Goal: Information Seeking & Learning: Learn about a topic

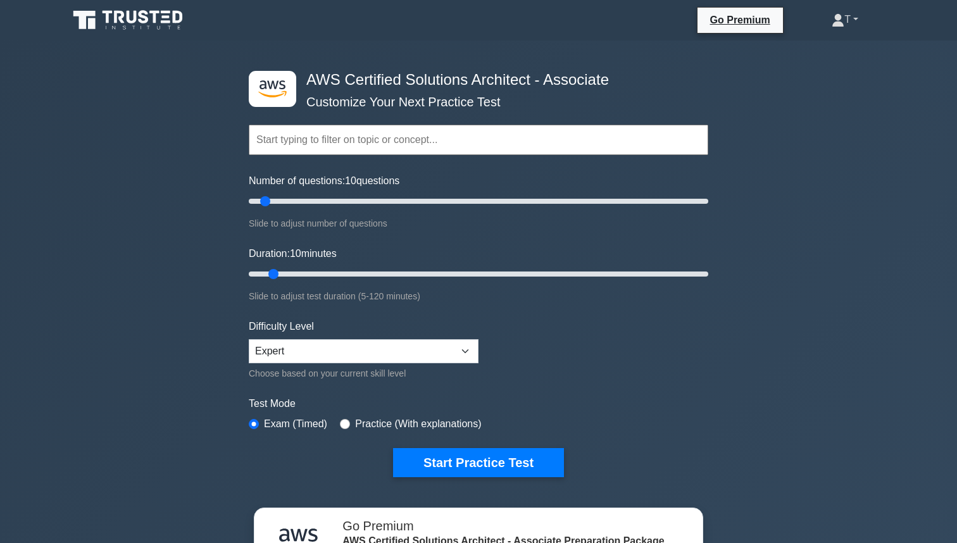
click at [832, 14] on icon at bounding box center [838, 20] width 13 height 13
click at [725, 116] on div ".st0{fill:#252F3E;} .st1{fill-rule:evenodd;clip-rule:evenodd;fill:#FF9900;} AWS…" at bounding box center [478, 409] width 957 height 737
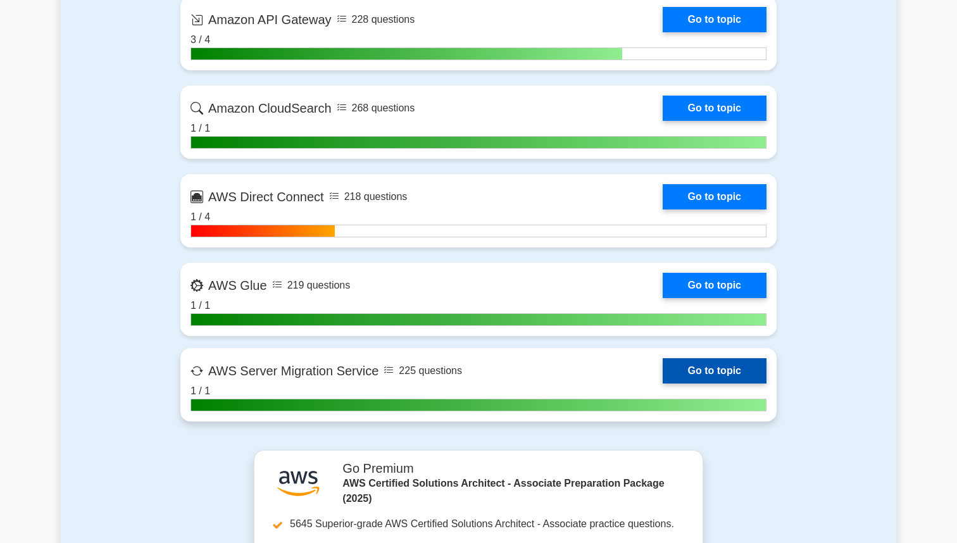
scroll to position [2868, 0]
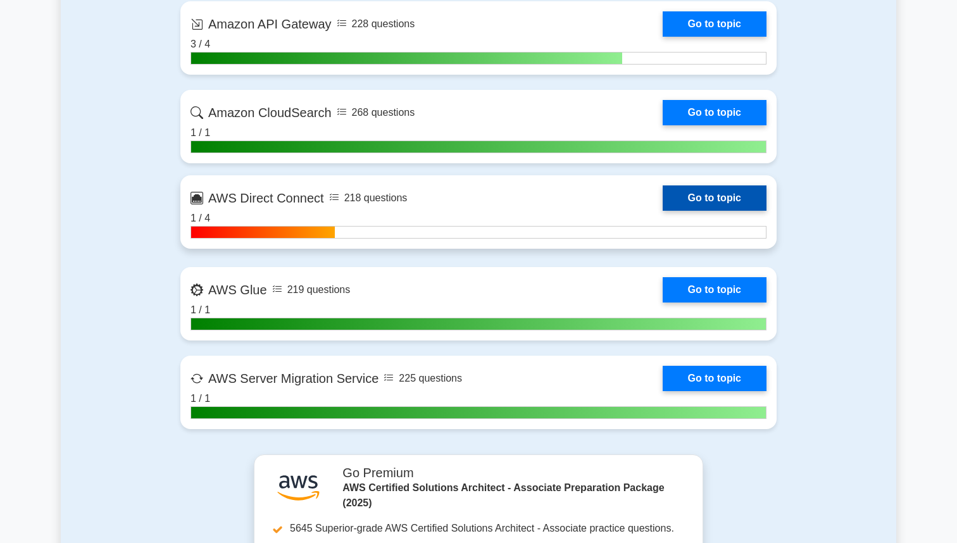
click at [722, 205] on link "Go to topic" at bounding box center [715, 197] width 104 height 25
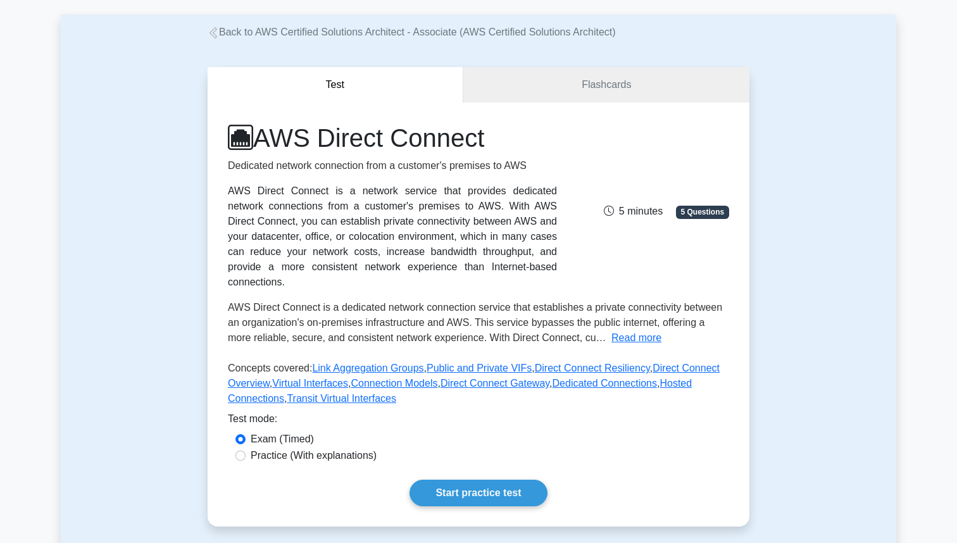
scroll to position [57, 0]
click at [615, 93] on link "Flashcards" at bounding box center [606, 84] width 286 height 36
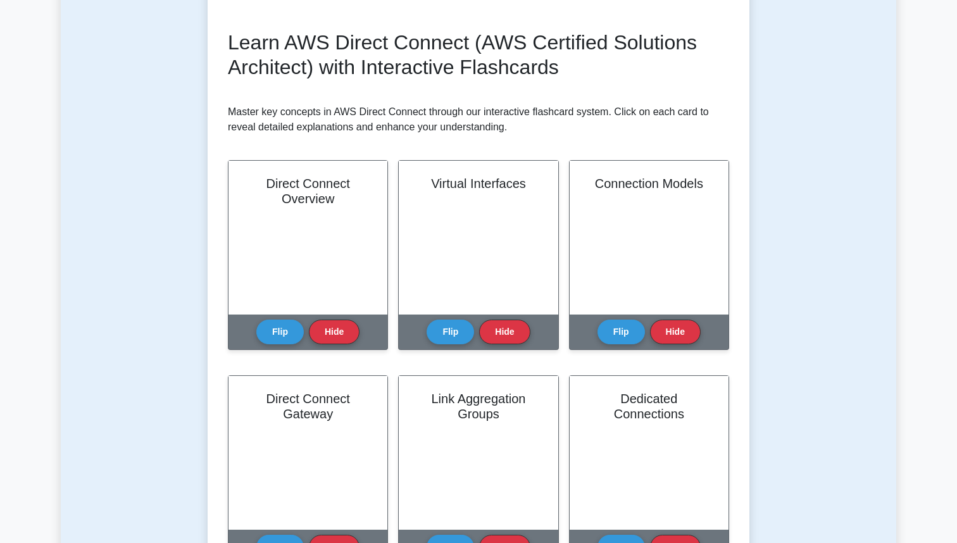
scroll to position [164, 0]
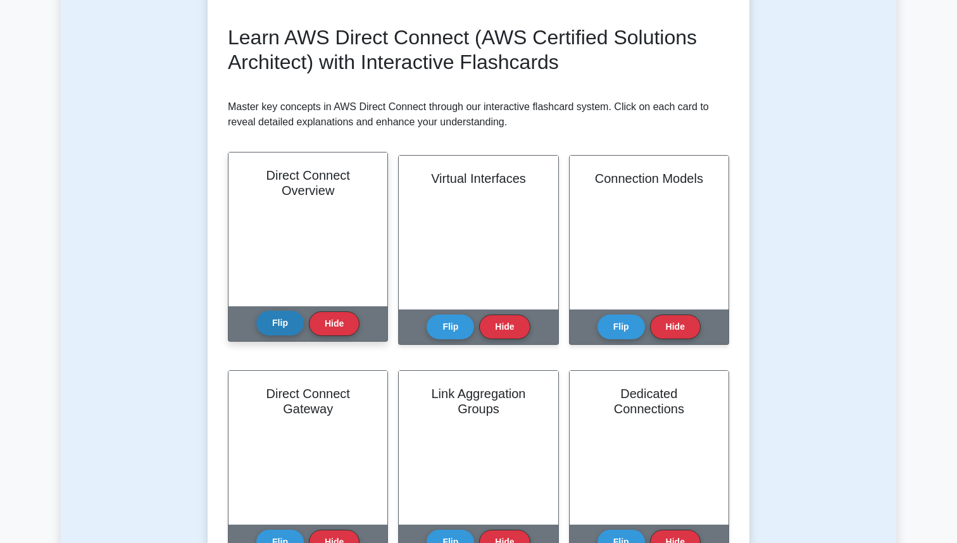
click at [279, 318] on button "Flip" at bounding box center [279, 323] width 47 height 25
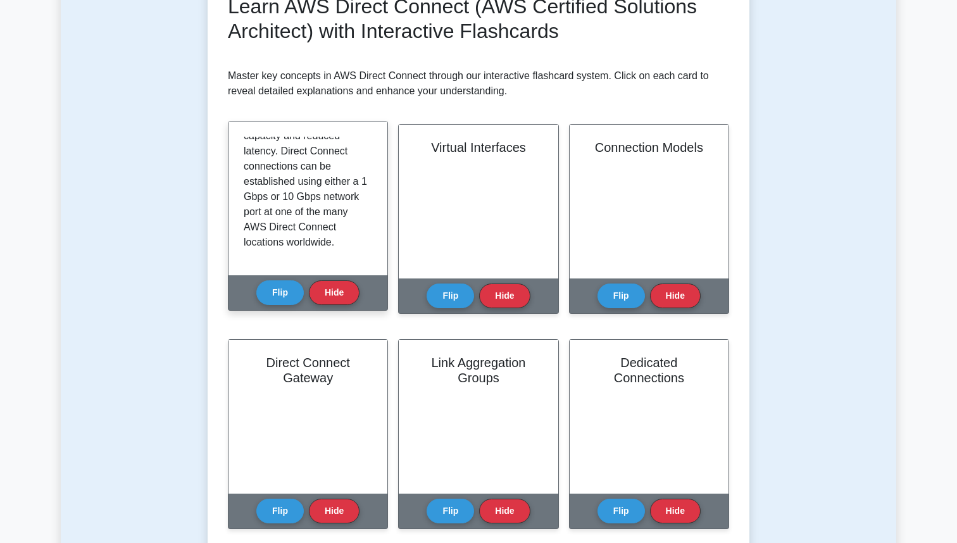
scroll to position [206, 0]
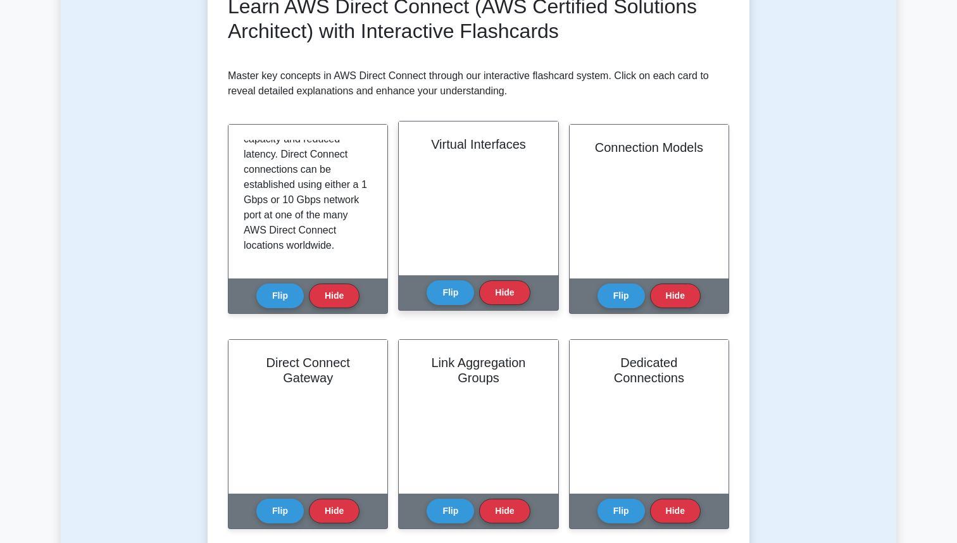
click at [450, 309] on div "Flip Hide" at bounding box center [478, 292] width 103 height 35
click at [448, 289] on button "Flip" at bounding box center [450, 292] width 47 height 25
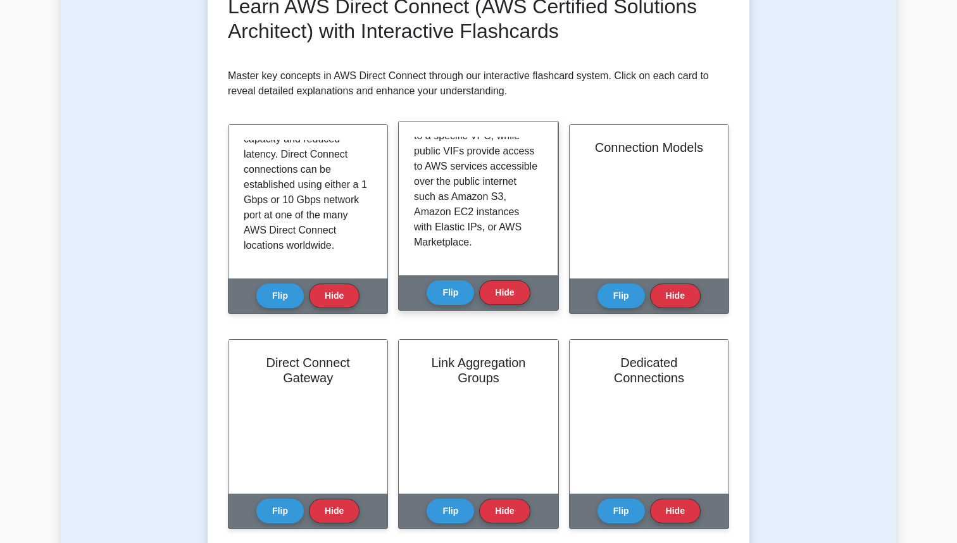
scroll to position [251, 0]
drag, startPoint x: 439, startPoint y: 213, endPoint x: 474, endPoint y: 242, distance: 45.8
click at [474, 242] on p "A virtual interface (VIF) is a component of AWS Direct Connect that allows cust…" at bounding box center [475, 67] width 123 height 365
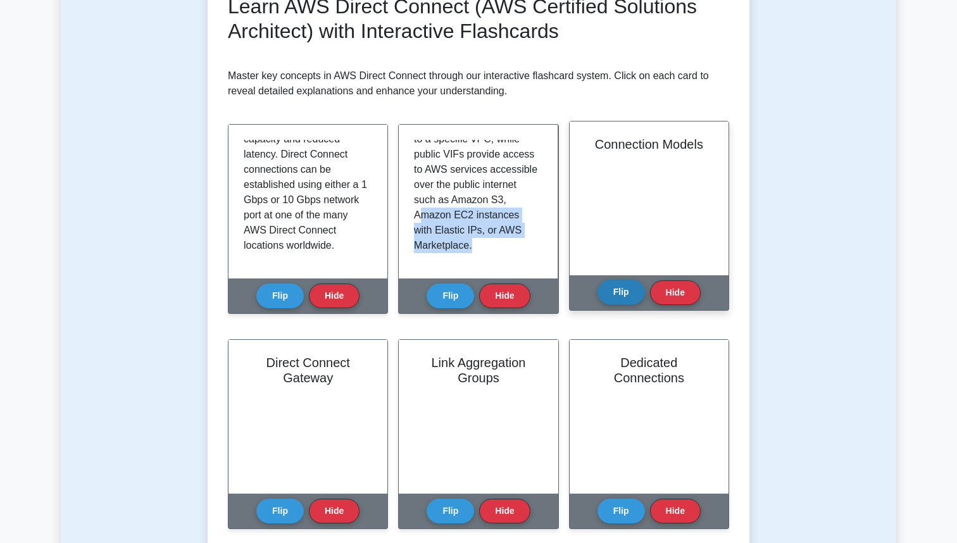
click at [626, 285] on button "Flip" at bounding box center [621, 292] width 47 height 25
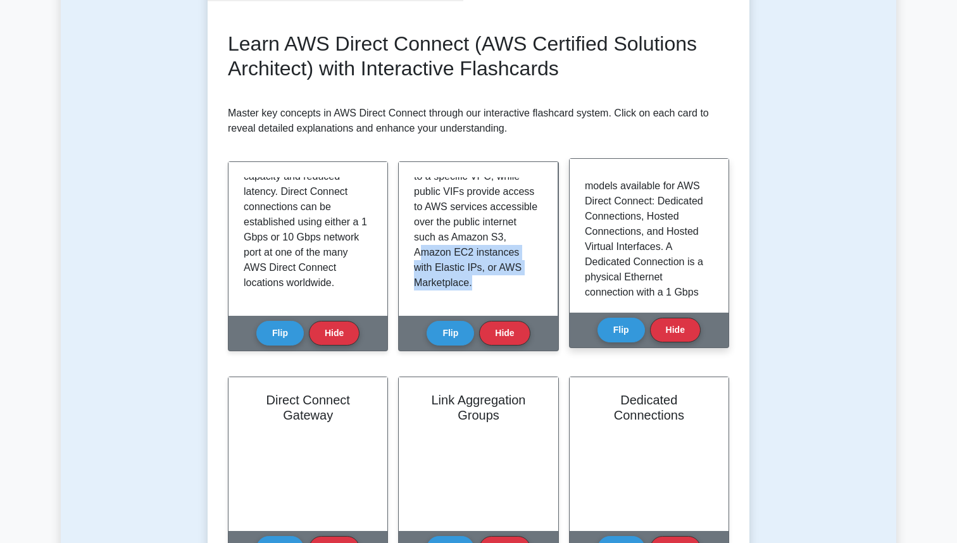
scroll to position [16, 0]
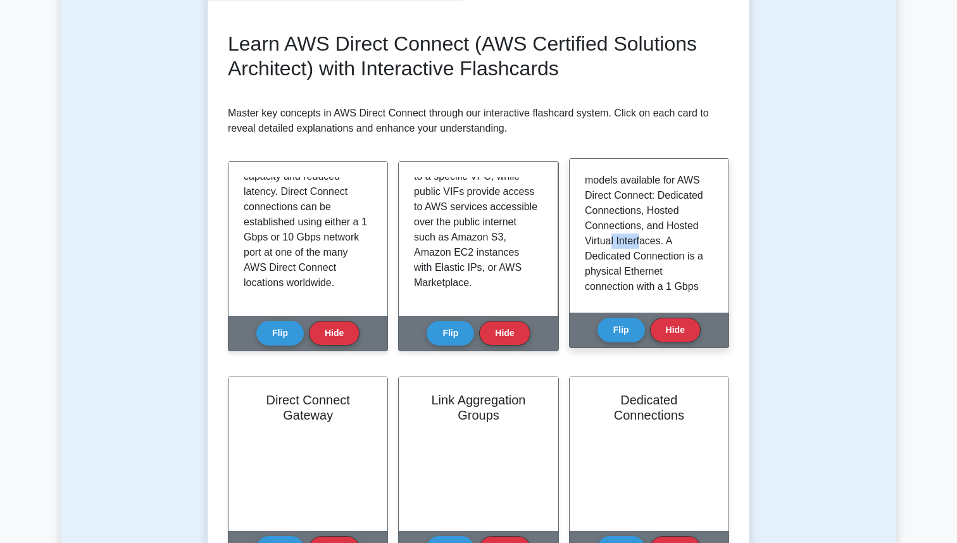
drag, startPoint x: 611, startPoint y: 255, endPoint x: 642, endPoint y: 256, distance: 31.7
click at [642, 256] on p "There are three connection models available for AWS Direct Connect: Dedicated C…" at bounding box center [646, 340] width 123 height 365
drag, startPoint x: 613, startPoint y: 272, endPoint x: 653, endPoint y: 284, distance: 41.7
click at [653, 284] on p "There are three connection models available for AWS Direct Connect: Dedicated C…" at bounding box center [646, 340] width 123 height 365
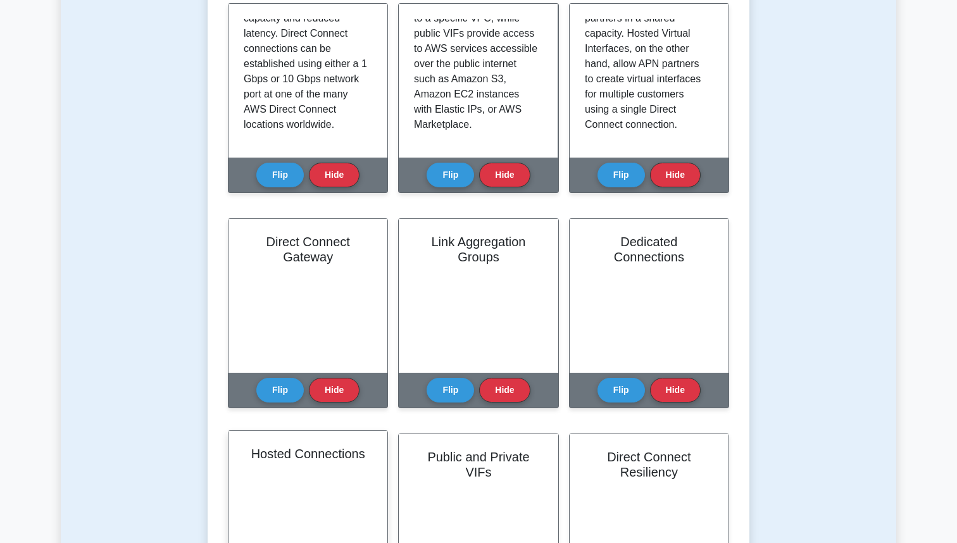
scroll to position [309, 0]
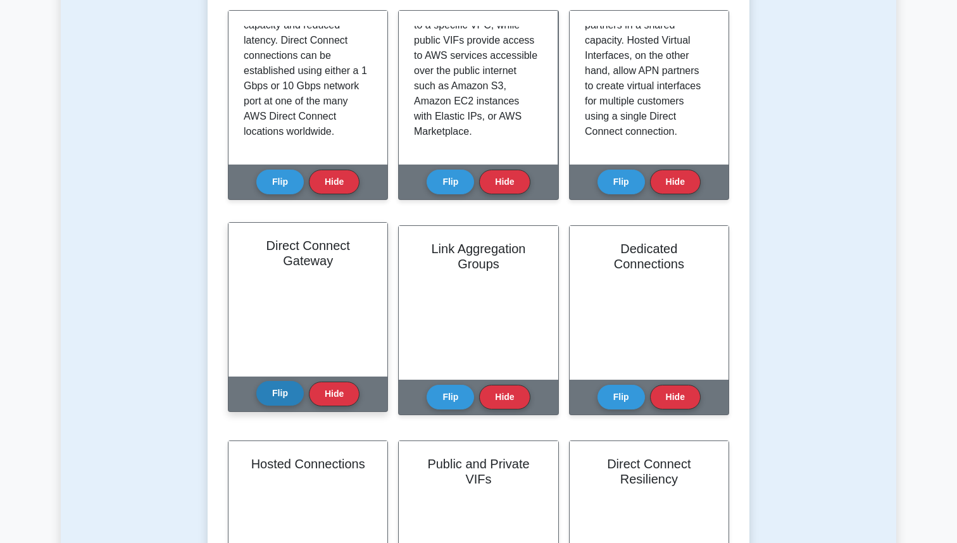
click at [279, 391] on button "Flip" at bounding box center [279, 393] width 47 height 25
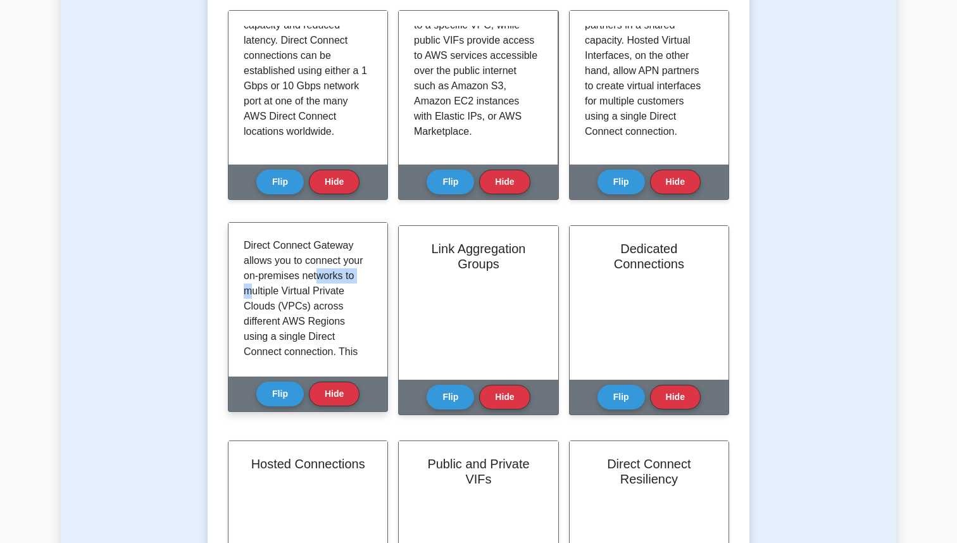
drag, startPoint x: 260, startPoint y: 283, endPoint x: 307, endPoint y: 284, distance: 47.5
click at [307, 284] on p "Direct Connect Gateway allows you to connect your on-premises networks to multi…" at bounding box center [305, 397] width 123 height 319
click at [254, 301] on p "Direct Connect Gateway allows you to connect your on-premises networks to multi…" at bounding box center [305, 397] width 123 height 319
drag, startPoint x: 254, startPoint y: 304, endPoint x: 347, endPoint y: 336, distance: 98.9
click at [349, 337] on p "Direct Connect Gateway allows you to connect your on-premises networks to multi…" at bounding box center [305, 397] width 123 height 319
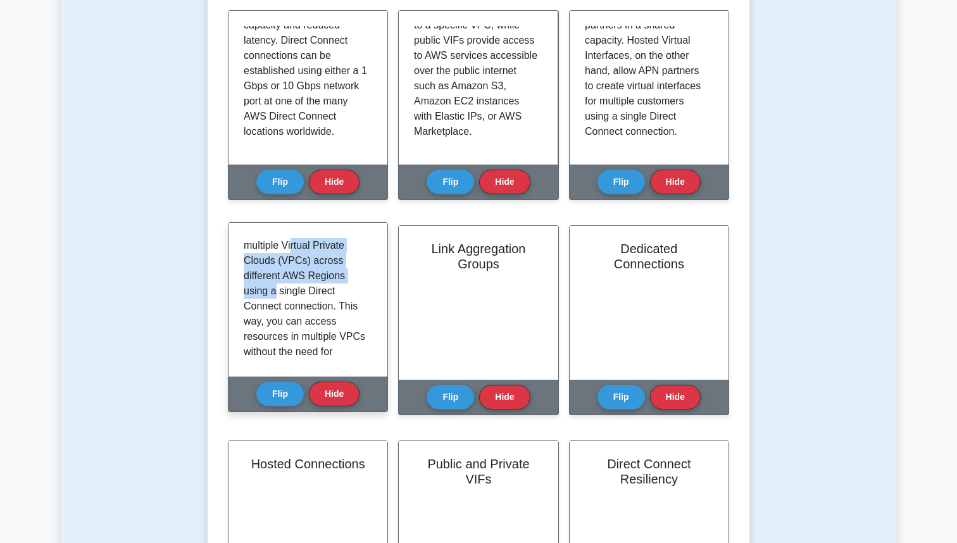
scroll to position [54, 0]
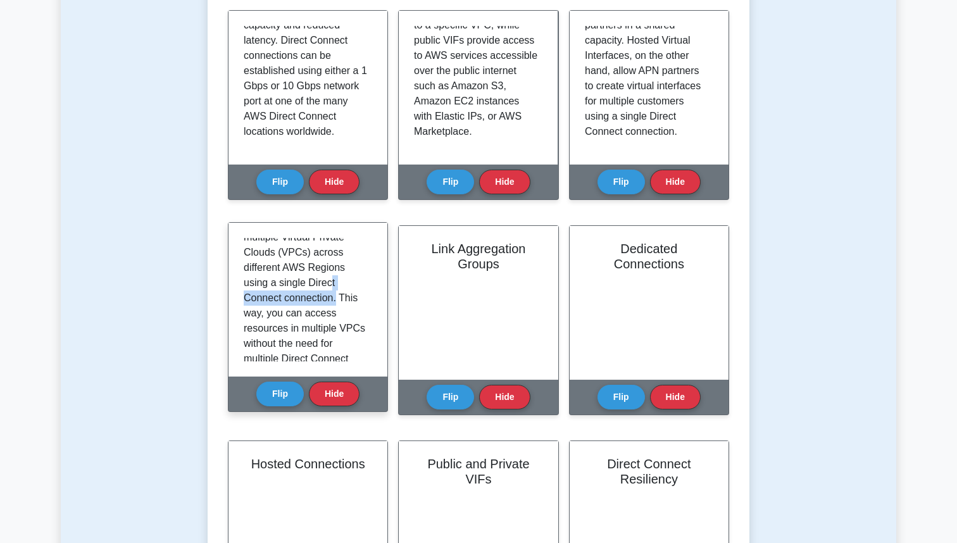
drag, startPoint x: 293, startPoint y: 303, endPoint x: 296, endPoint y: 317, distance: 14.2
click at [296, 317] on p "Direct Connect Gateway allows you to connect your on-premises networks to multi…" at bounding box center [305, 343] width 123 height 319
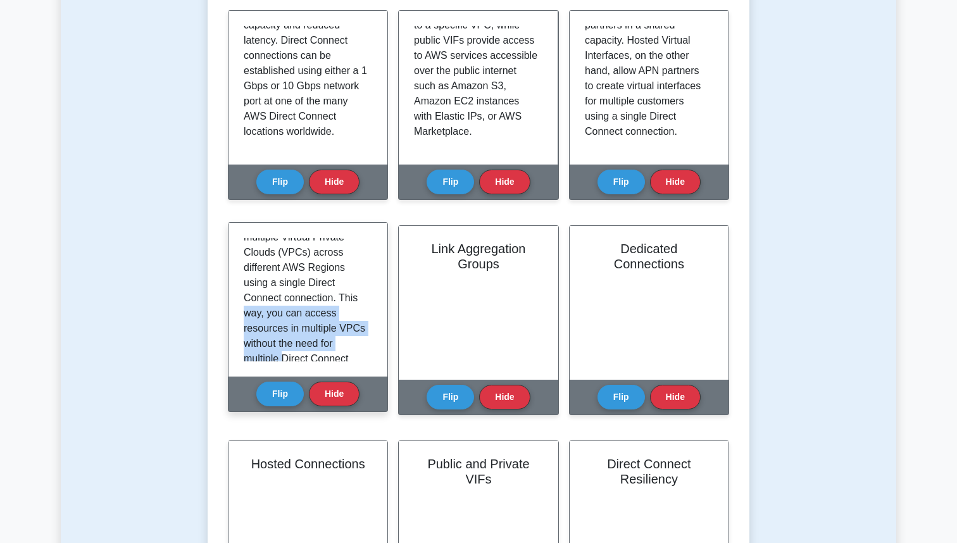
drag, startPoint x: 318, startPoint y: 317, endPoint x: 323, endPoint y: 358, distance: 41.5
click at [324, 359] on p "Direct Connect Gateway allows you to connect your on-premises networks to multi…" at bounding box center [305, 343] width 123 height 319
